Goal: Task Accomplishment & Management: Manage account settings

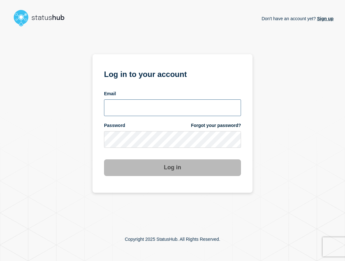
type input "ben.velasco@conexon.us"
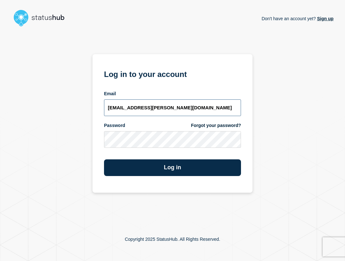
click at [215, 106] on input "ben.velasco@conexon.us" at bounding box center [172, 107] width 137 height 17
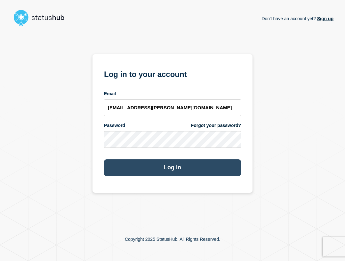
click at [199, 167] on button "Log in" at bounding box center [172, 167] width 137 height 17
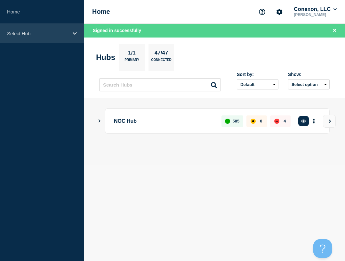
click at [38, 38] on div "Select Hub" at bounding box center [42, 34] width 84 height 20
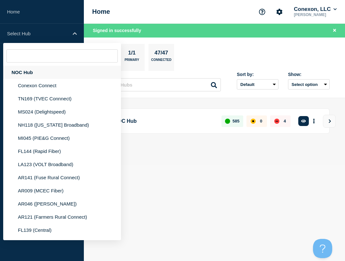
click at [39, 70] on div "NOC Hub" at bounding box center [62, 72] width 118 height 13
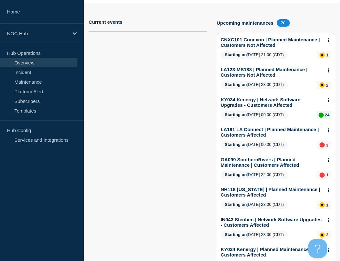
scroll to position [77, 0]
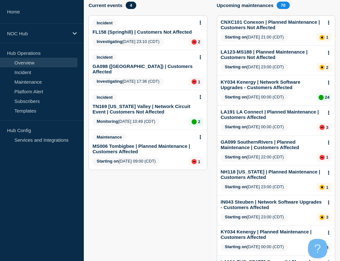
click at [125, 68] on link "GA098 ([GEOGRAPHIC_DATA]) | Customers Affected" at bounding box center [143, 68] width 102 height 11
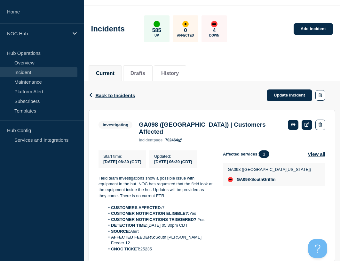
scroll to position [64, 0]
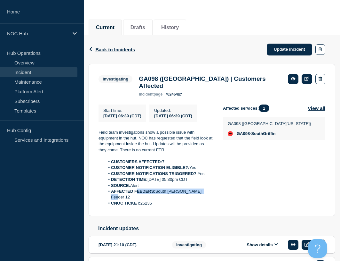
drag, startPoint x: 209, startPoint y: 194, endPoint x: 138, endPoint y: 194, distance: 71.1
click at [138, 194] on li "AFFECTED FEEDERS: South Griffin Feeder 12" at bounding box center [159, 194] width 108 height 12
click at [162, 200] on li "CNOC TICKET: 25235" at bounding box center [159, 203] width 108 height 6
drag, startPoint x: 159, startPoint y: 198, endPoint x: 108, endPoint y: 160, distance: 64.1
click at [108, 160] on ol "CUSTOMERS AFFECTED: 7 CUSTOMER NOTIFICATION ELIGIBLE?: Yes CUSTOMER NOTIFICATIO…" at bounding box center [156, 182] width 114 height 47
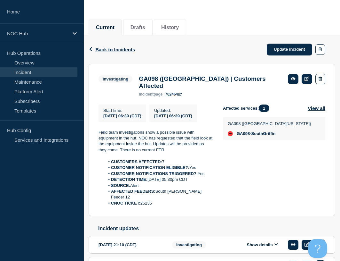
copy ol "CUSTOMERS AFFECTED: 7 CUSTOMER NOTIFICATION ELIGIBLE?: Yes CUSTOMER NOTIFICATIO…"
click at [285, 52] on link "Update incident" at bounding box center [289, 50] width 45 height 12
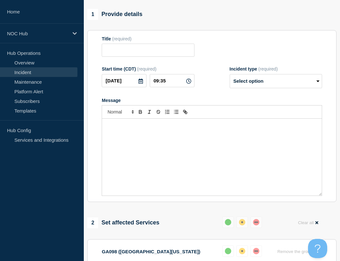
type input "GA098 ([GEOGRAPHIC_DATA]) | Customers Affected"
click at [264, 74] on select "Select option Investigating Identified Monitoring Resolved" at bounding box center [276, 81] width 92 height 14
select select "monitoring"
click at [230, 74] on select "Select option Investigating Identified Monitoring Resolved" at bounding box center [276, 81] width 92 height 14
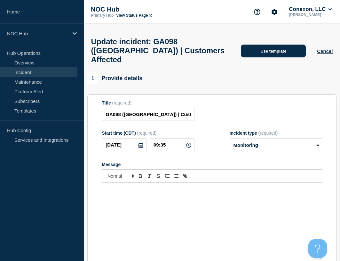
click at [271, 45] on button "Use template" at bounding box center [273, 50] width 65 height 13
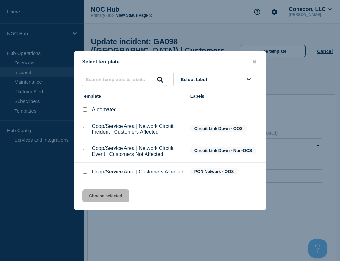
click at [87, 173] on input "Coop/Service Area | Customers Affected checkbox" at bounding box center [85, 171] width 4 height 4
checkbox input "true"
click at [98, 195] on button "Choose selected" at bounding box center [105, 195] width 47 height 13
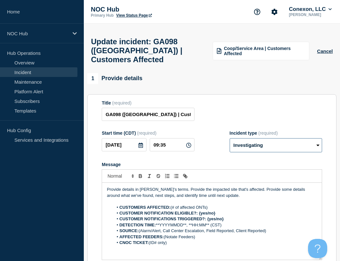
drag, startPoint x: 271, startPoint y: 146, endPoint x: 269, endPoint y: 156, distance: 10.6
click at [271, 146] on select "Select option Investigating Identified Monitoring Resolved" at bounding box center [276, 145] width 92 height 14
select select "monitoring"
click at [230, 142] on select "Select option Investigating Identified Monitoring Resolved" at bounding box center [276, 145] width 92 height 14
drag, startPoint x: 180, startPoint y: 247, endPoint x: 117, endPoint y: 207, distance: 74.6
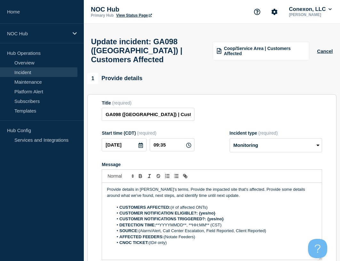
click at [117, 207] on div "Provide details in laymen's terms. Provide the impacted site that's affected. P…" at bounding box center [212, 220] width 220 height 77
paste div "Message"
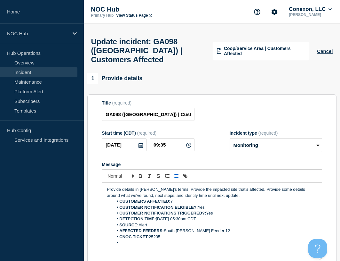
click at [230, 203] on li "CUSTOMERS AFFECTED: 7" at bounding box center [215, 201] width 204 height 6
click at [231, 198] on p "Provide details in laymen's terms. Provide the impacted site that's affected. P…" at bounding box center [212, 192] width 210 height 12
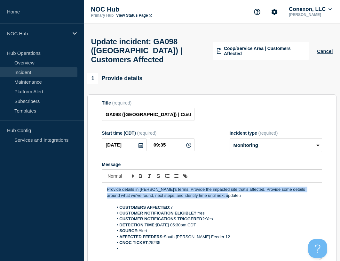
drag, startPoint x: 233, startPoint y: 200, endPoint x: 85, endPoint y: 177, distance: 149.3
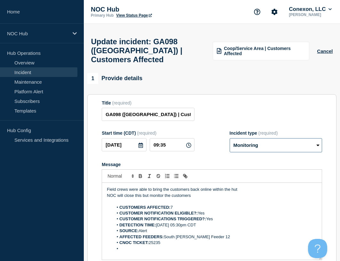
drag, startPoint x: 258, startPoint y: 146, endPoint x: 256, endPoint y: 156, distance: 10.1
click at [258, 146] on select "Select option Investigating Identified Monitoring Resolved" at bounding box center [276, 145] width 92 height 14
select select "resolved"
click at [230, 142] on select "Select option Investigating Identified Monitoring Resolved" at bounding box center [276, 145] width 92 height 14
click at [216, 103] on section "Title (required) GA098 (Central GA) | Customers Affected Start time (CDT) (requ…" at bounding box center [211, 180] width 249 height 172
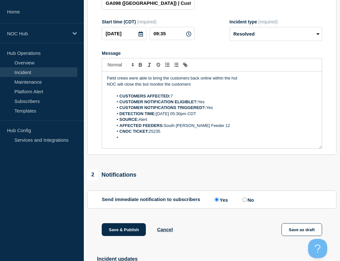
scroll to position [212, 0]
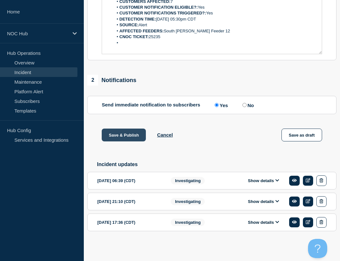
click at [134, 134] on button "Save & Publish" at bounding box center [124, 134] width 44 height 13
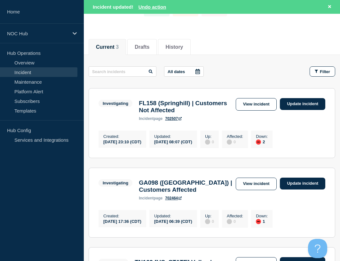
scroll to position [160, 0]
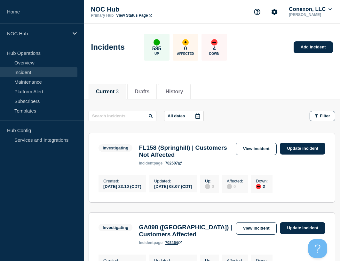
scroll to position [96, 0]
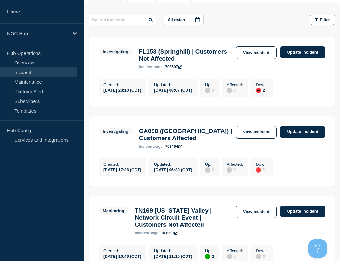
click at [245, 134] on link "View incident" at bounding box center [256, 132] width 41 height 12
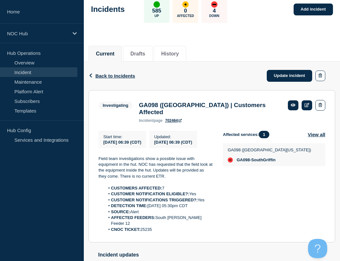
scroll to position [96, 0]
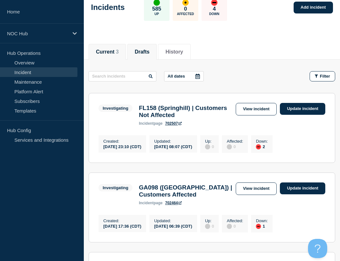
scroll to position [128, 0]
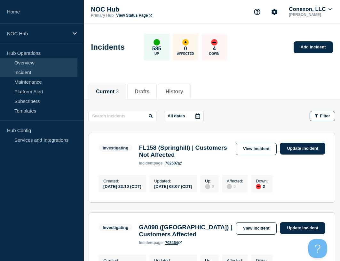
click at [30, 63] on link "Overview" at bounding box center [38, 63] width 77 height 10
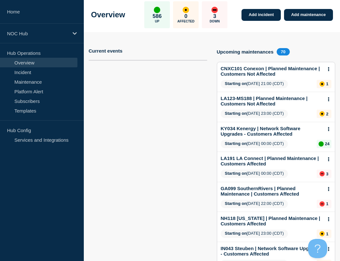
scroll to position [45, 0]
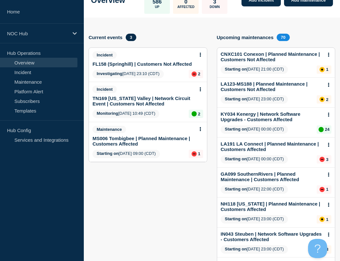
drag, startPoint x: 148, startPoint y: 244, endPoint x: 150, endPoint y: 238, distance: 5.9
click at [148, 243] on section "Current events 3 Incident FL158 ([GEOGRAPHIC_DATA]) | Customers Not Affected In…" at bounding box center [148, 205] width 119 height 343
